Goal: Task Accomplishment & Management: Use online tool/utility

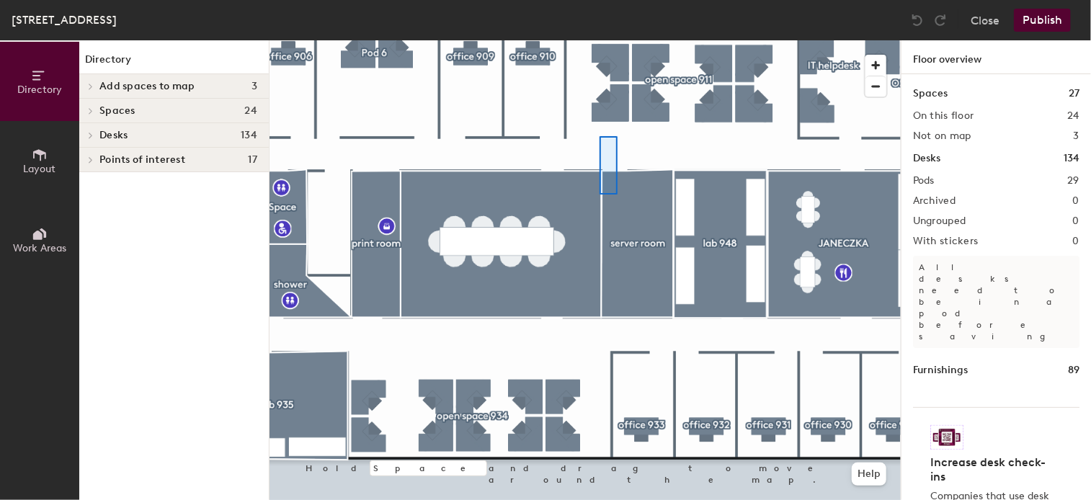
click at [603, 40] on div at bounding box center [585, 40] width 631 height 0
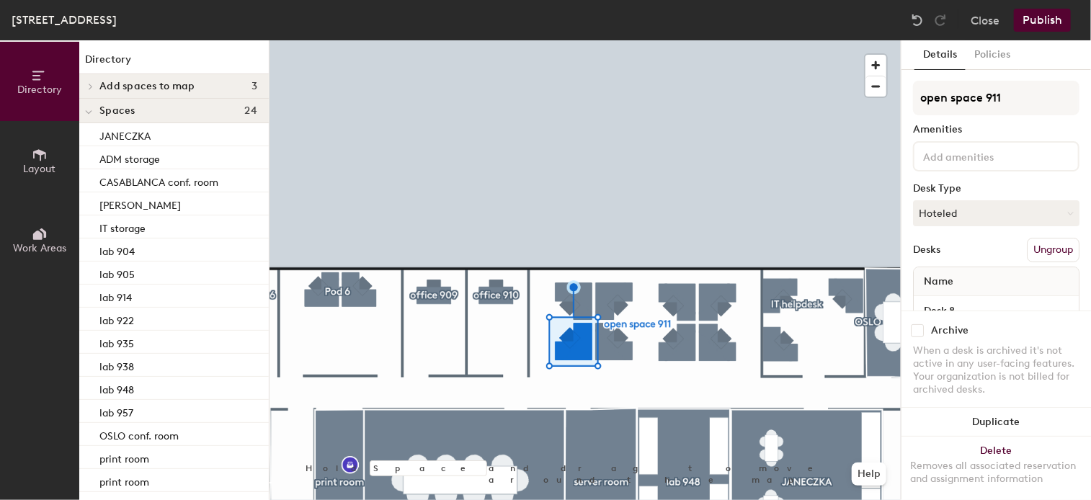
click at [1051, 16] on button "Publish" at bounding box center [1042, 20] width 57 height 23
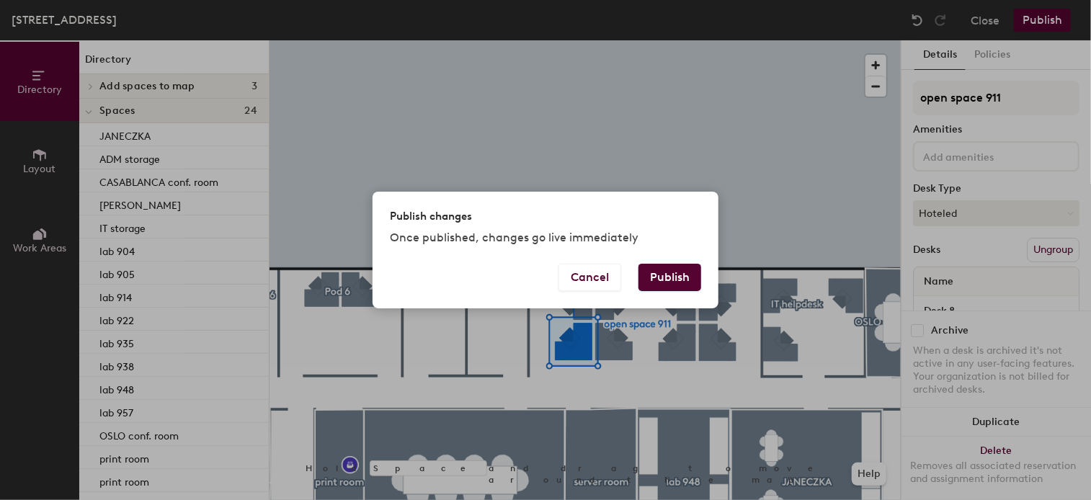
click at [682, 275] on button "Publish" at bounding box center [670, 277] width 63 height 27
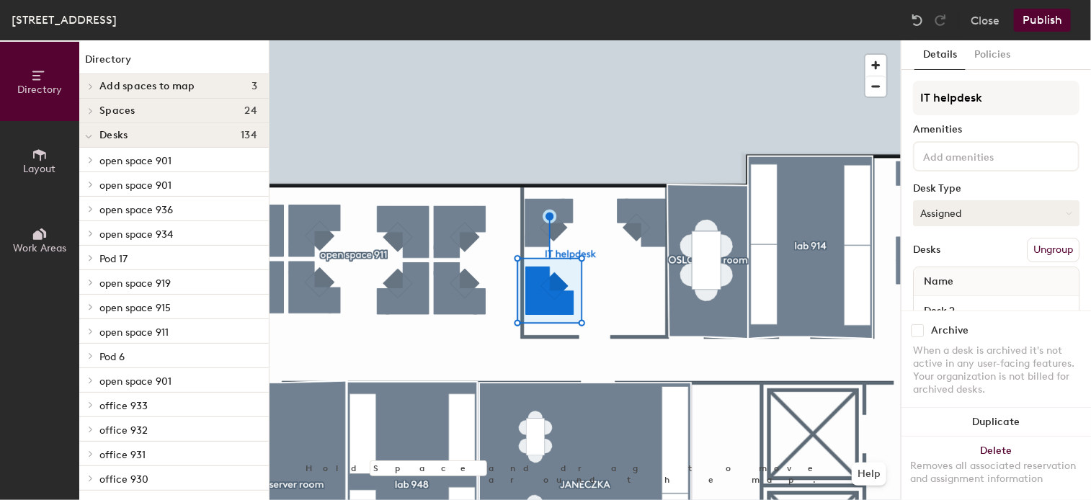
click at [1052, 218] on button "Assigned" at bounding box center [996, 213] width 167 height 26
click at [947, 278] on div "Hot" at bounding box center [986, 280] width 144 height 22
click at [631, 40] on div at bounding box center [585, 40] width 631 height 0
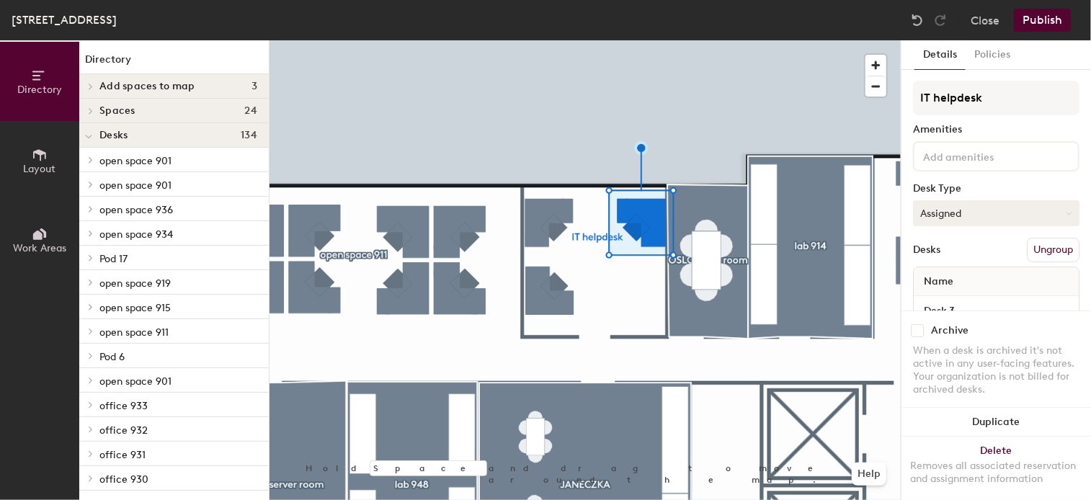
click at [1053, 214] on button "Assigned" at bounding box center [996, 213] width 167 height 26
click at [953, 301] on div "Hoteled" at bounding box center [986, 302] width 144 height 22
click at [1055, 20] on button "Publish" at bounding box center [1042, 20] width 57 height 23
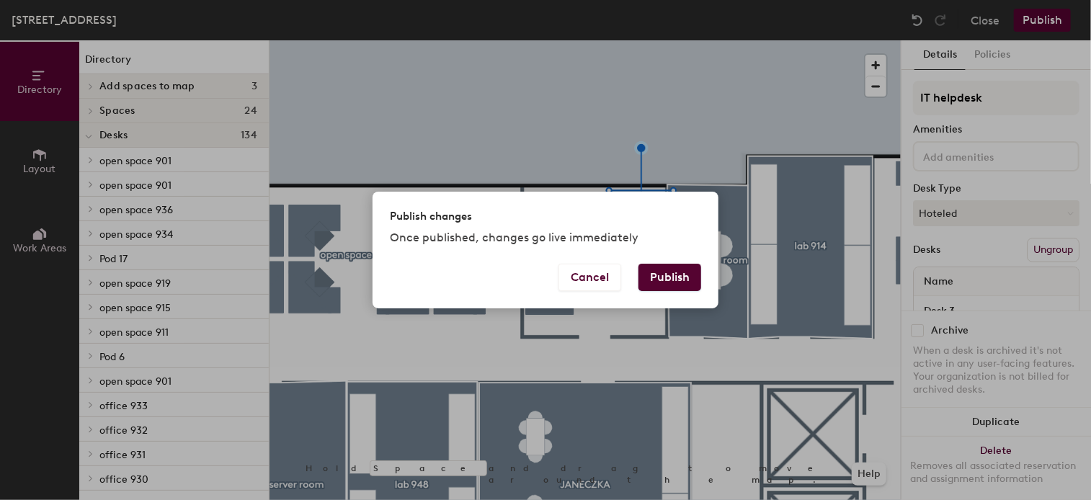
click at [656, 278] on button "Publish" at bounding box center [670, 277] width 63 height 27
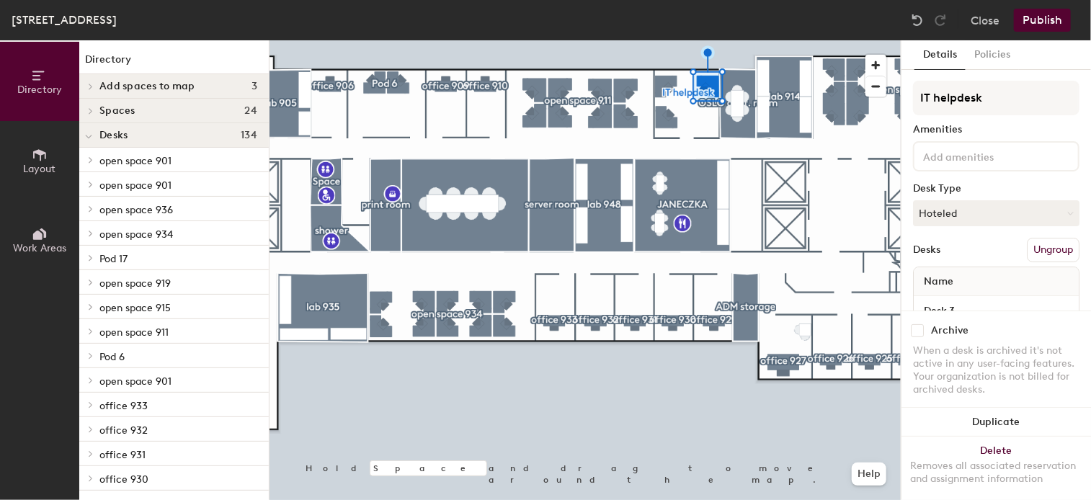
click at [1041, 19] on button "Publish" at bounding box center [1042, 20] width 57 height 23
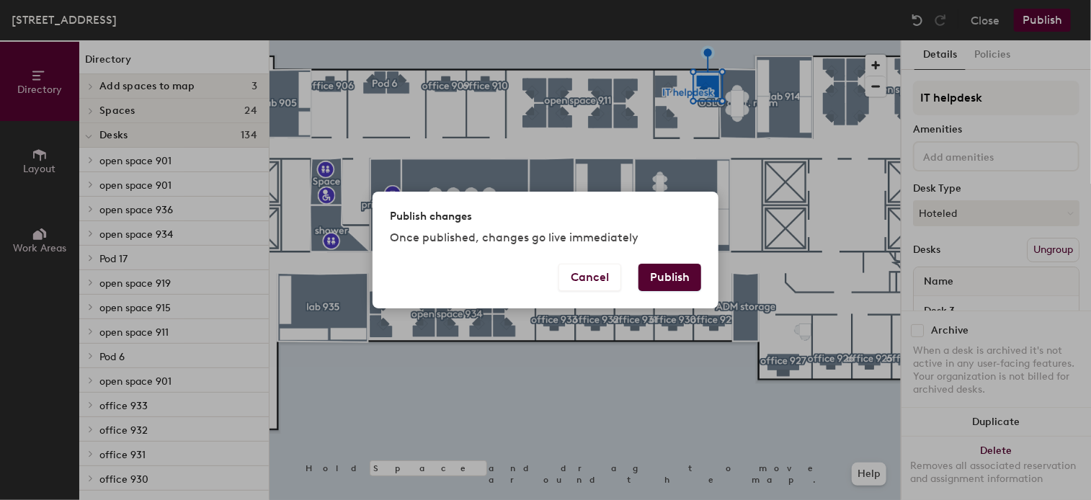
click at [666, 285] on button "Publish" at bounding box center [670, 277] width 63 height 27
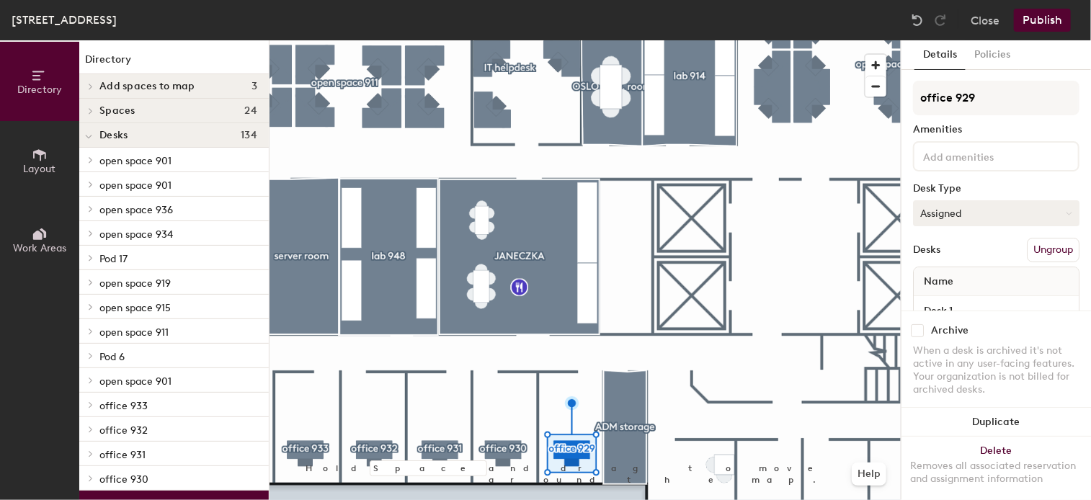
click at [1030, 211] on button "Assigned" at bounding box center [996, 213] width 167 height 26
click at [945, 276] on div "Hot" at bounding box center [986, 280] width 144 height 22
click at [1052, 19] on button "Publish" at bounding box center [1042, 20] width 57 height 23
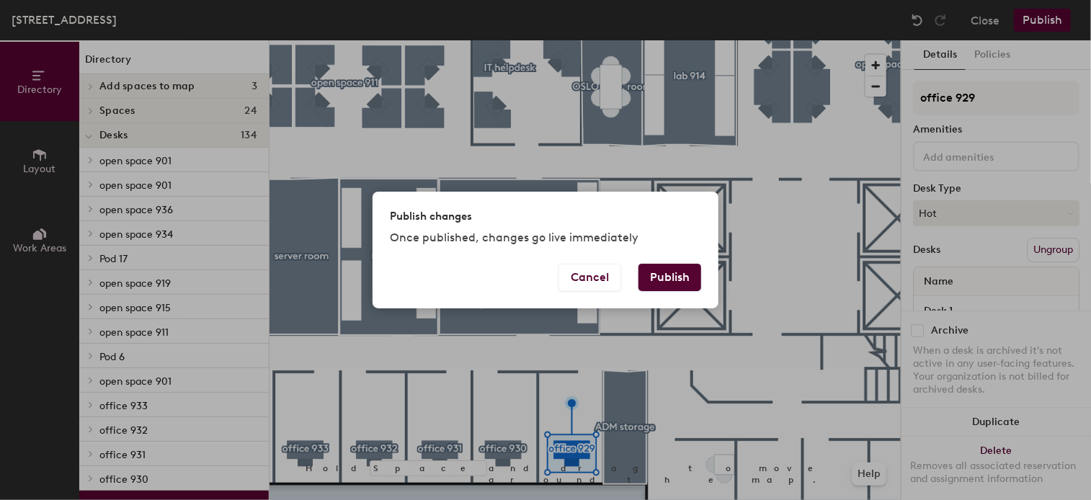
click at [673, 275] on button "Publish" at bounding box center [670, 277] width 63 height 27
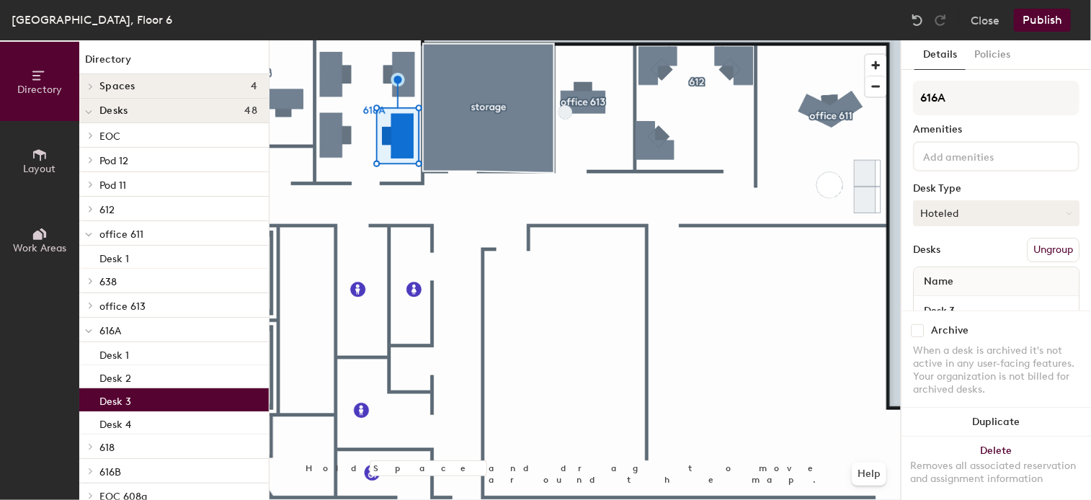
click at [1054, 217] on button "Hoteled" at bounding box center [996, 213] width 167 height 26
click at [954, 257] on div "Assigned" at bounding box center [986, 258] width 144 height 22
click at [1034, 19] on button "Publish" at bounding box center [1042, 20] width 57 height 23
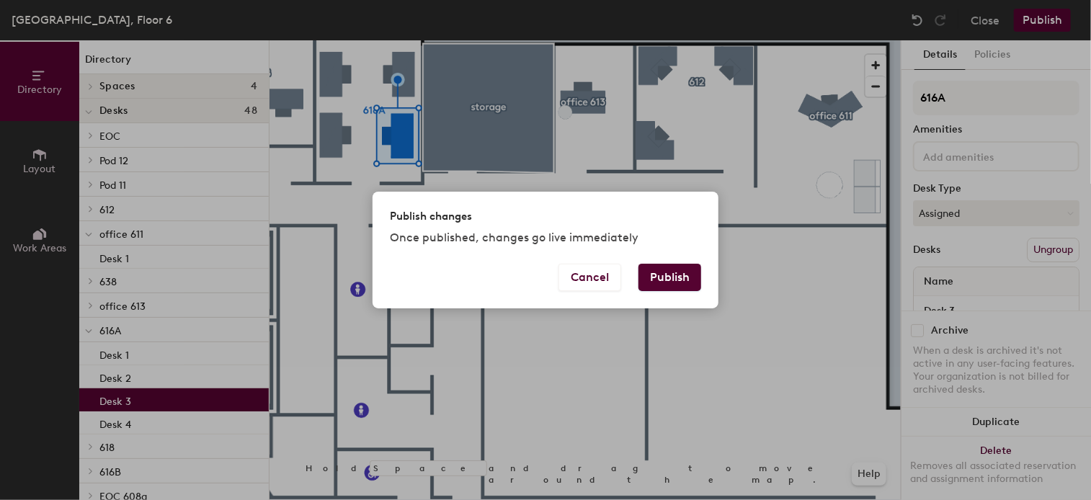
click at [676, 272] on button "Publish" at bounding box center [670, 277] width 63 height 27
